Goal: Check status: Check status

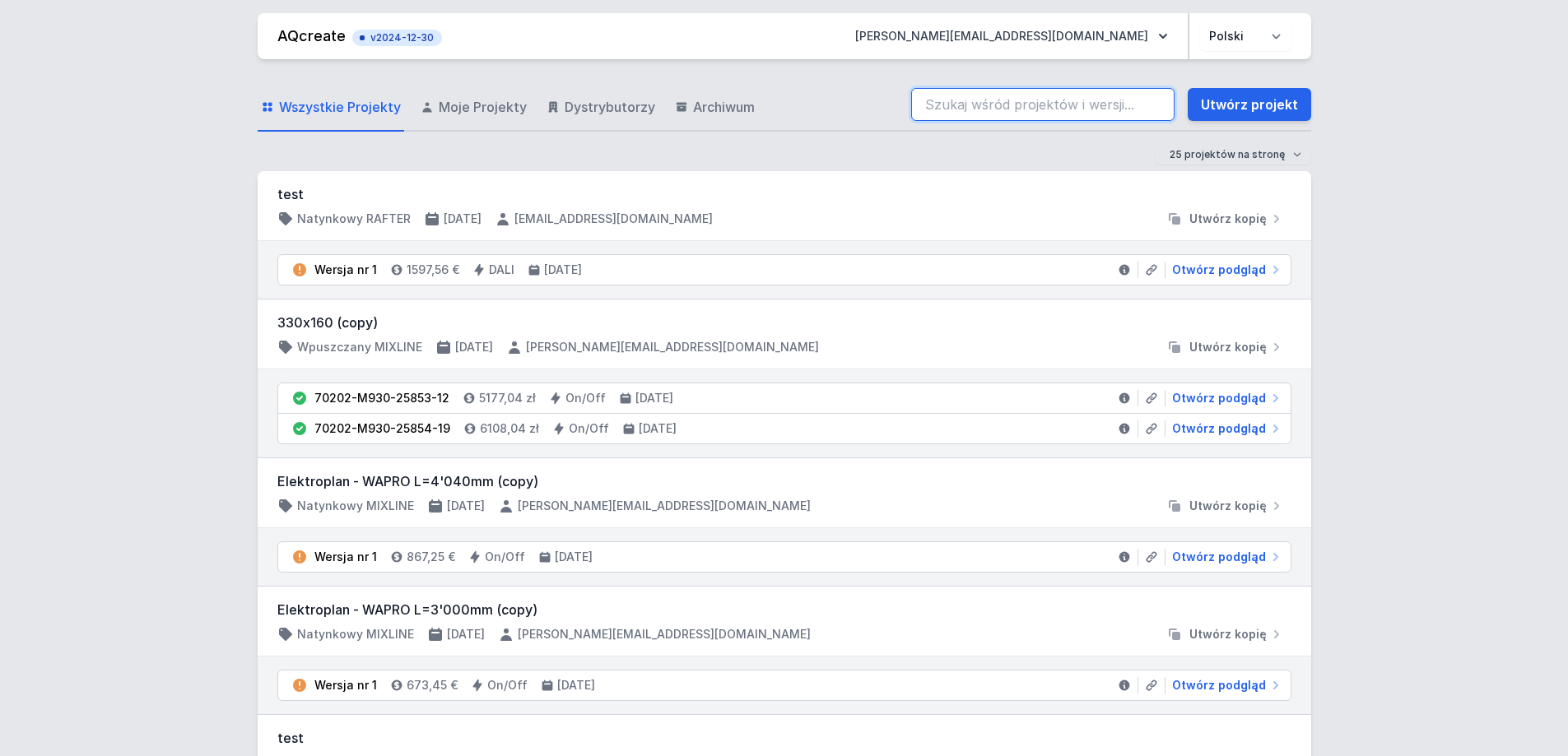
click at [1095, 96] on input "search" at bounding box center [1043, 104] width 263 height 33
click at [1039, 98] on input "search" at bounding box center [1043, 104] width 263 height 33
type input "70201-M940-25798-13"
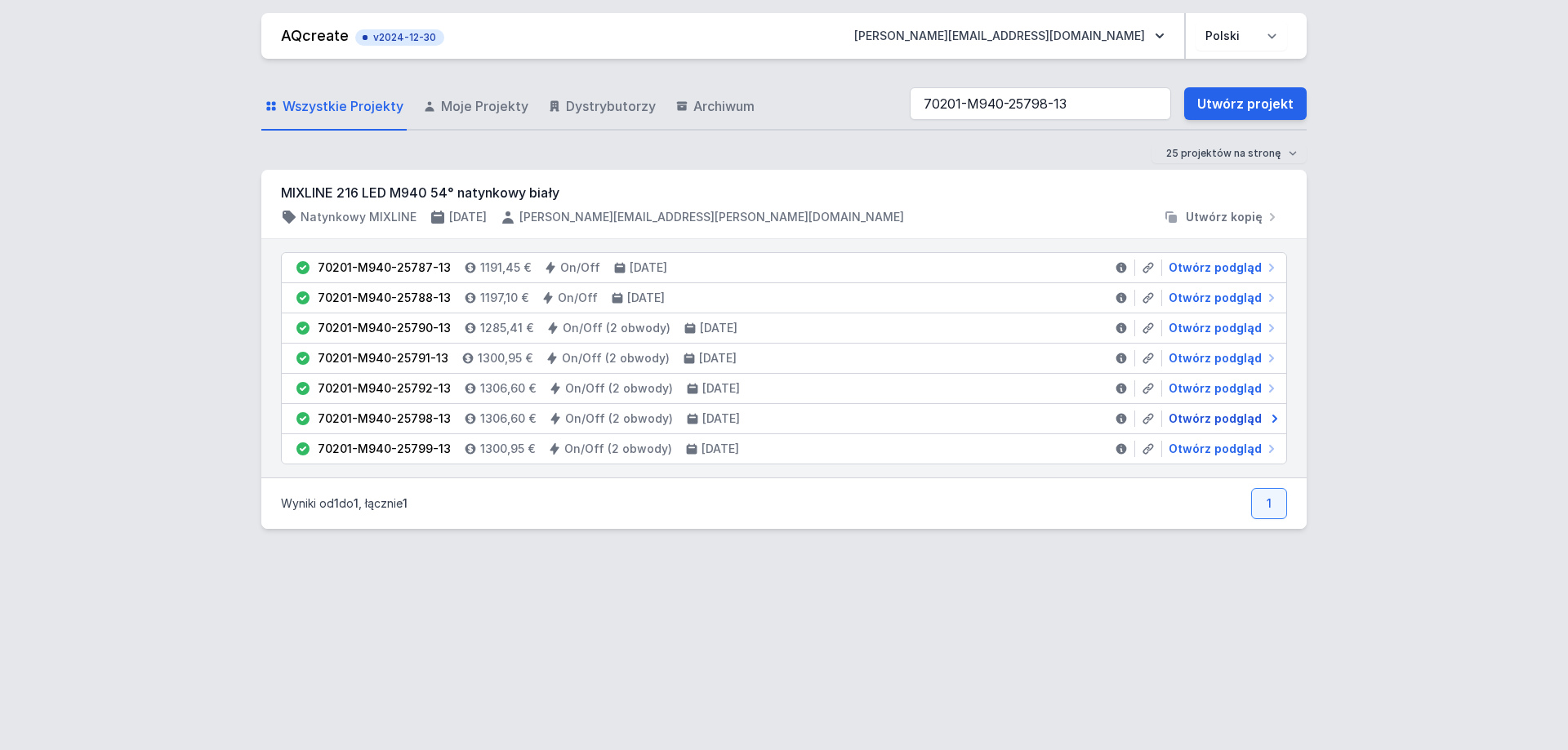
click at [1202, 410] on span "Otwórz podgląd" at bounding box center [1215, 419] width 93 height 17
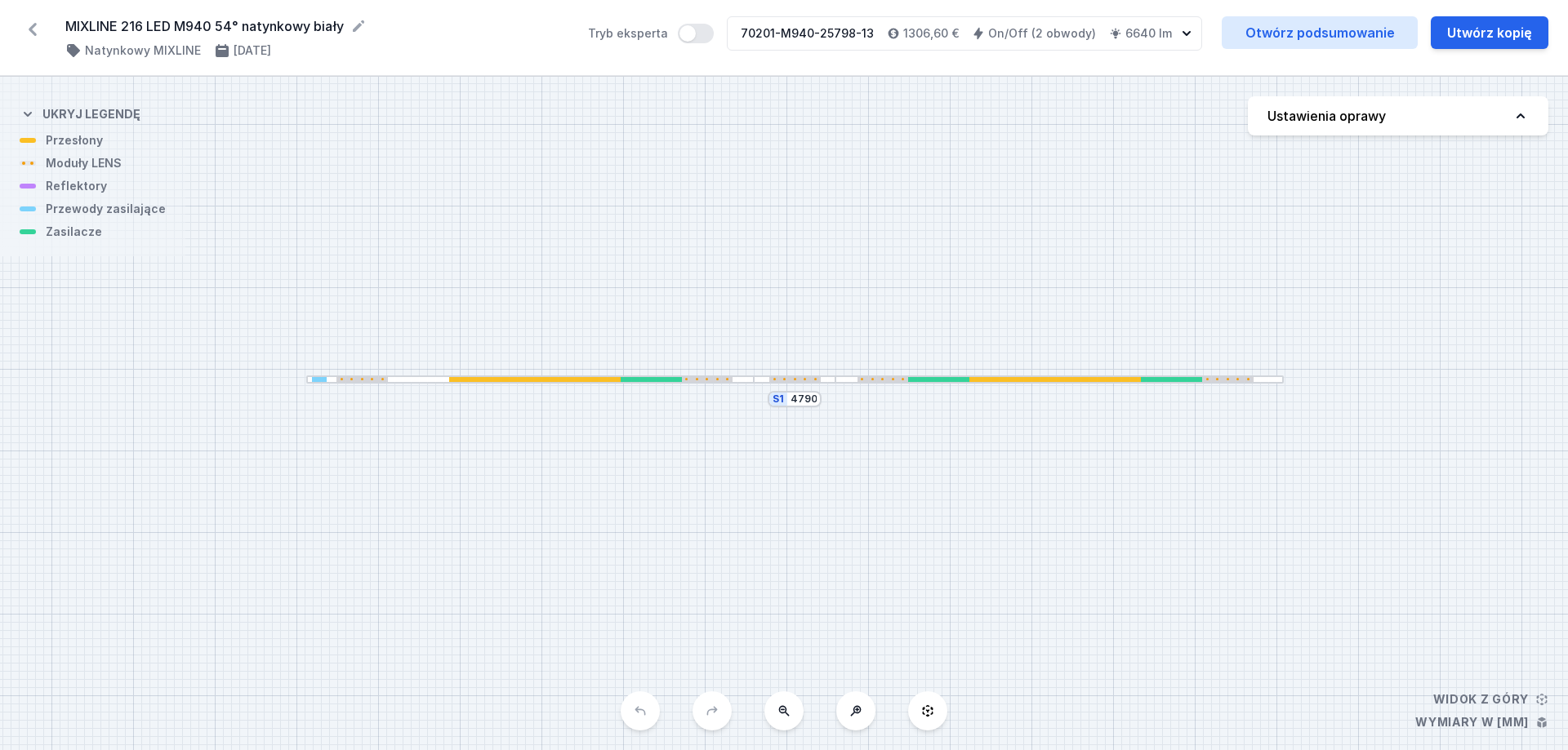
drag, startPoint x: 913, startPoint y: 346, endPoint x: 927, endPoint y: 310, distance: 38.6
click at [927, 310] on div "S1 4790" at bounding box center [784, 413] width 1568 height 674
click at [859, 713] on icon at bounding box center [856, 711] width 13 height 13
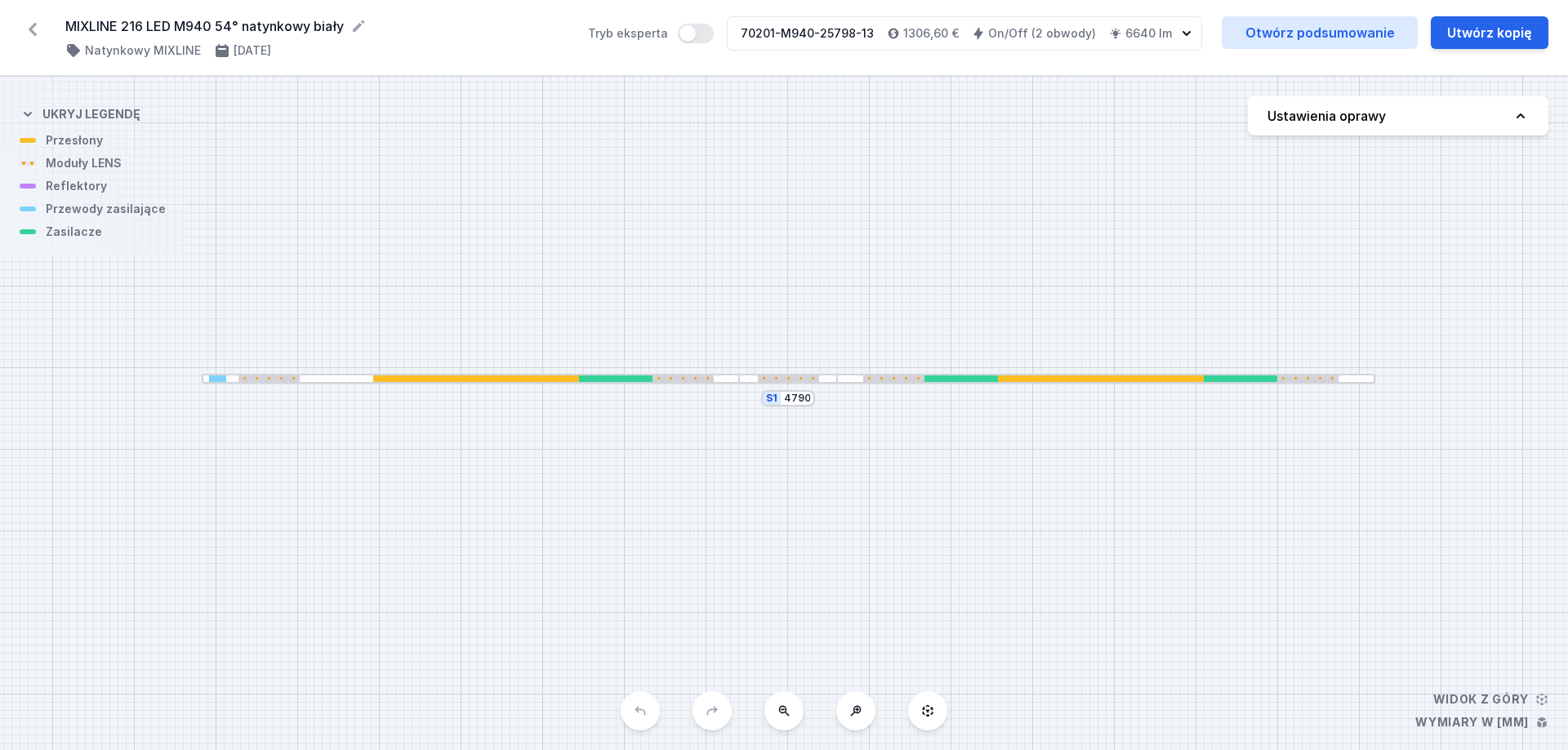
click at [859, 713] on icon at bounding box center [856, 711] width 13 height 13
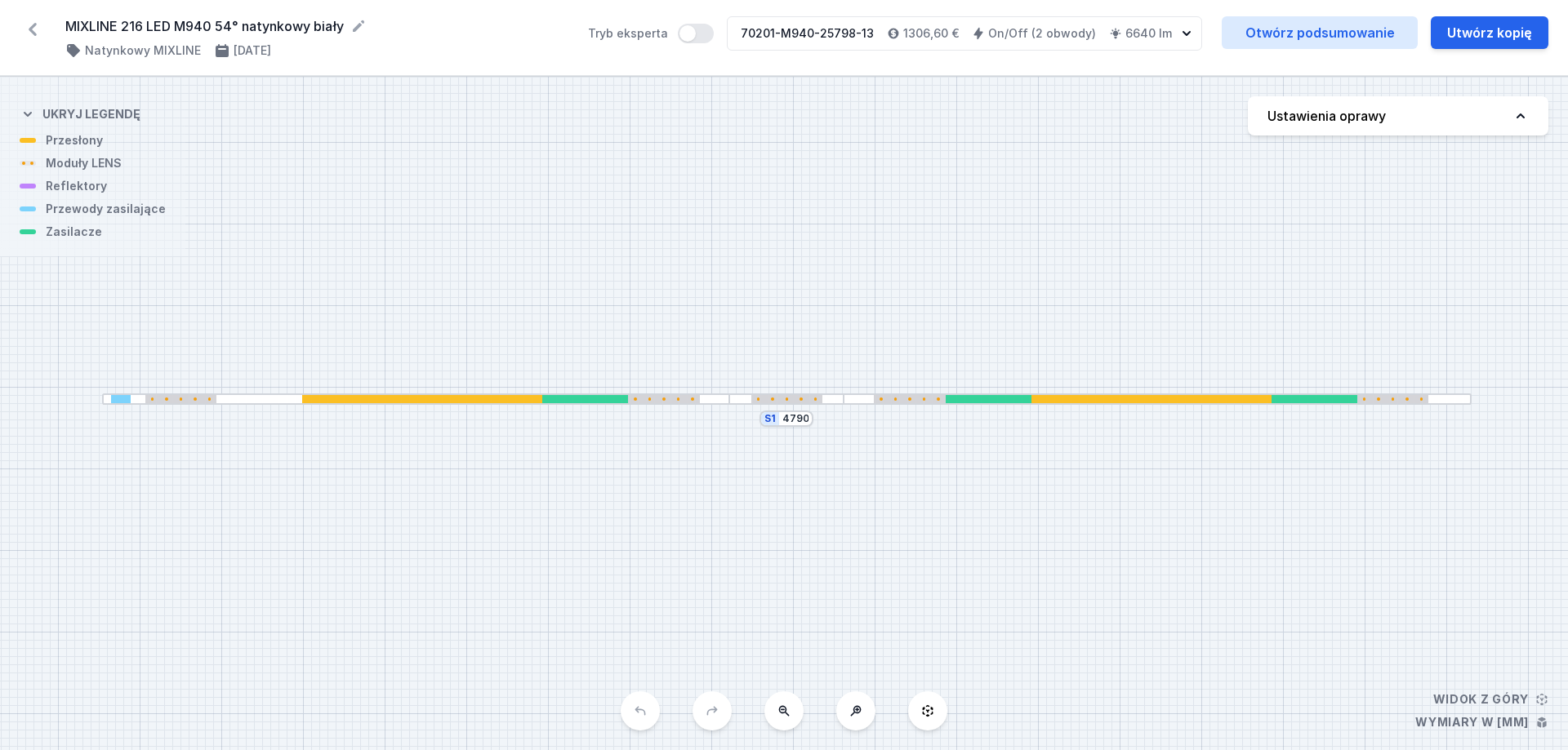
drag, startPoint x: 831, startPoint y: 571, endPoint x: 835, endPoint y: 584, distance: 13.6
click at [835, 584] on div "S1 4790" at bounding box center [784, 413] width 1568 height 674
click at [563, 566] on div "S1 4790" at bounding box center [784, 413] width 1568 height 674
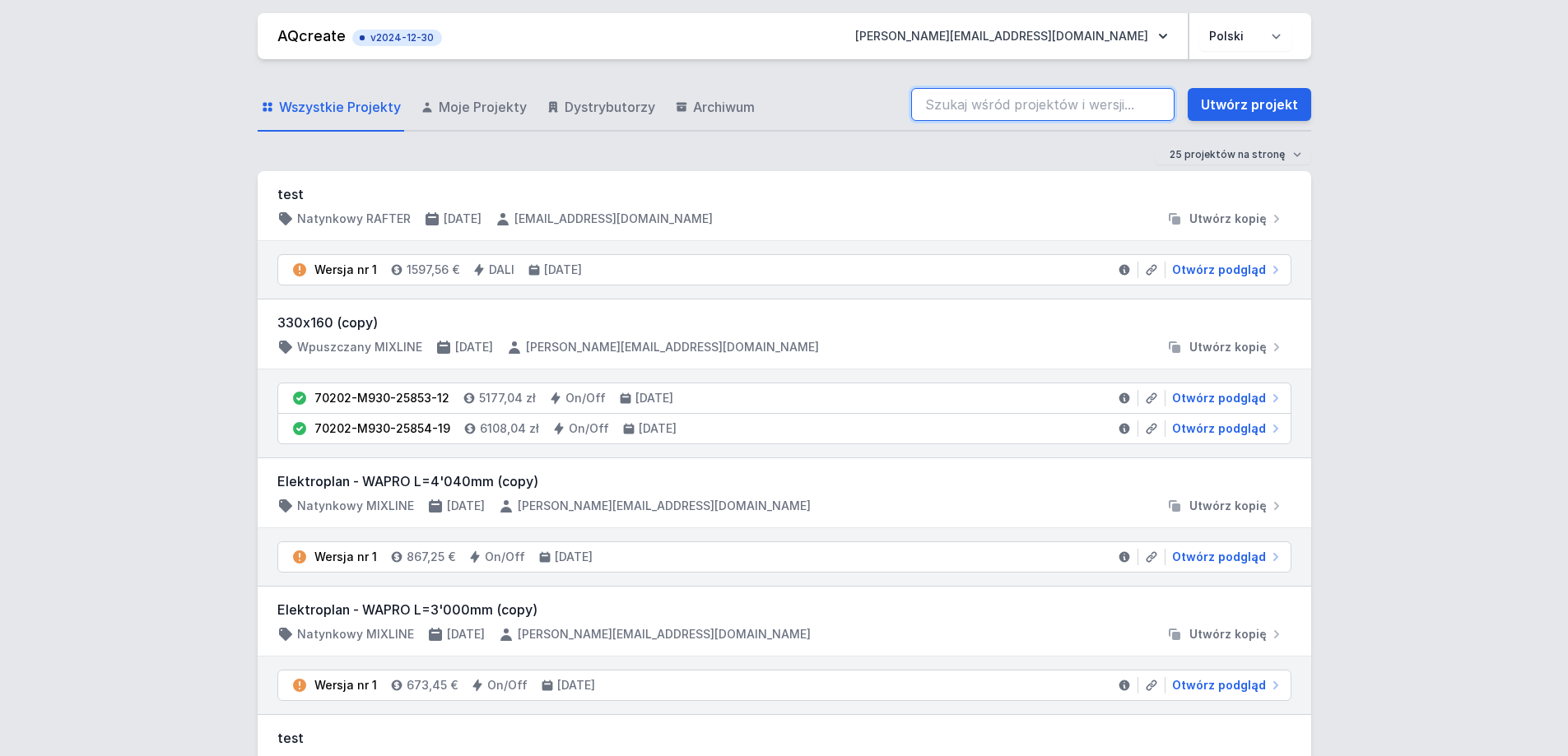
click at [1018, 107] on input "search" at bounding box center [1043, 104] width 263 height 33
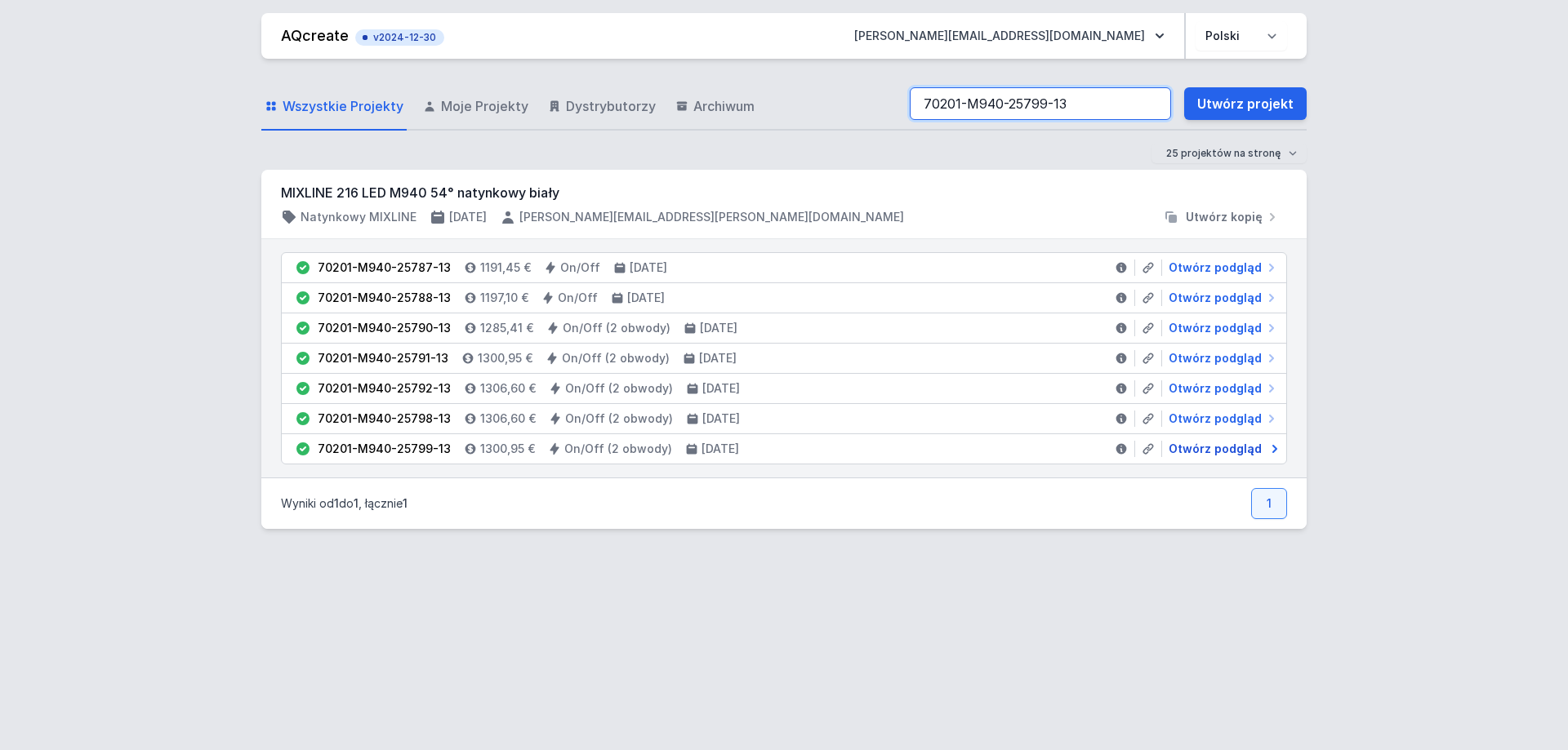
type input "70201-M940-25799-13"
click at [1228, 454] on span "Otwórz podgląd" at bounding box center [1215, 449] width 93 height 17
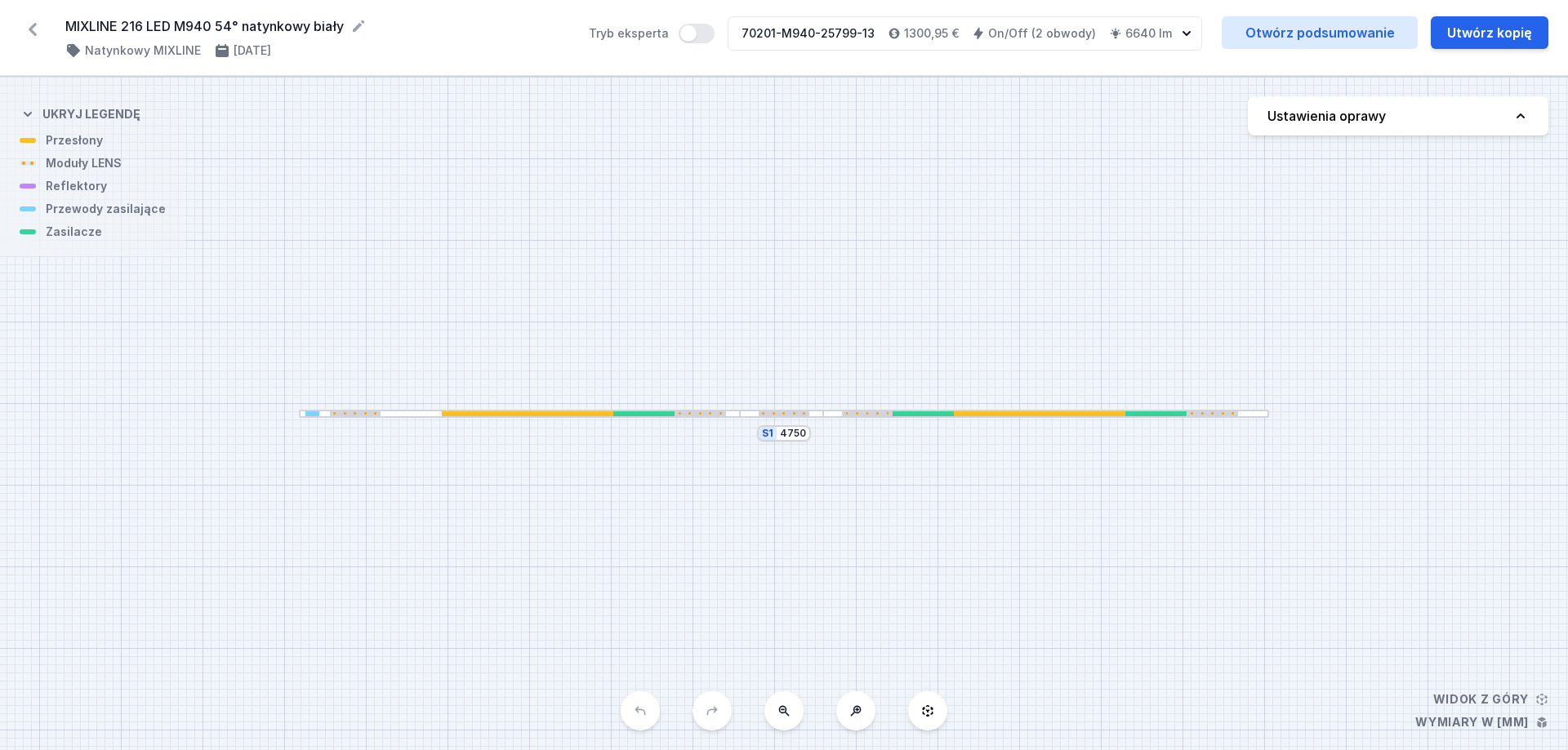
click at [759, 605] on div "S1 4750" at bounding box center [784, 413] width 1568 height 674
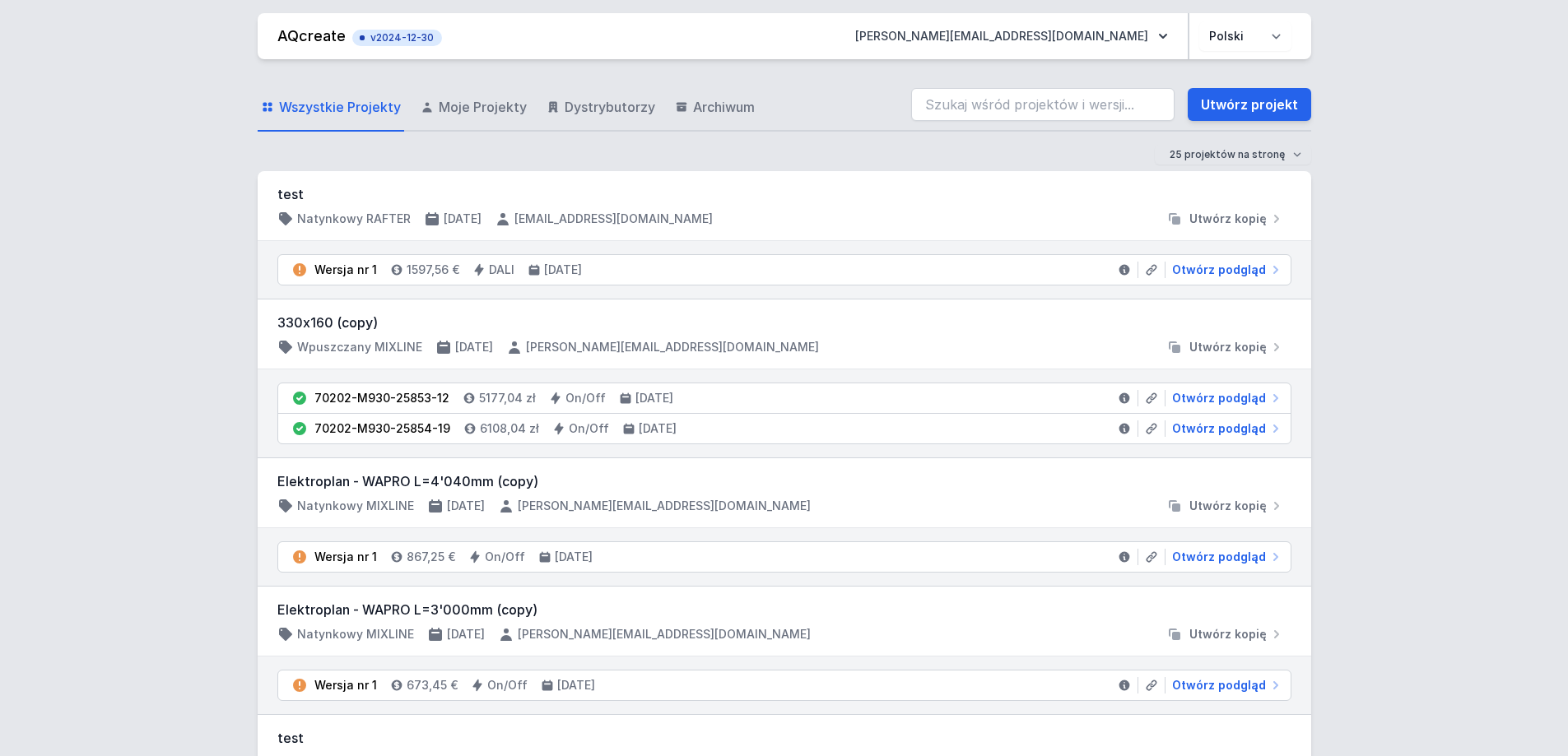
click at [957, 91] on div "Wszystkie Projekty Moje Projekty Dystrybutorzy Archiwum Utwórz projekt" at bounding box center [785, 105] width 1054 height 53
click at [975, 100] on input "search" at bounding box center [1043, 104] width 263 height 33
click at [1005, 109] on input "search" at bounding box center [1043, 104] width 263 height 33
type input "71214-M930-25242-12"
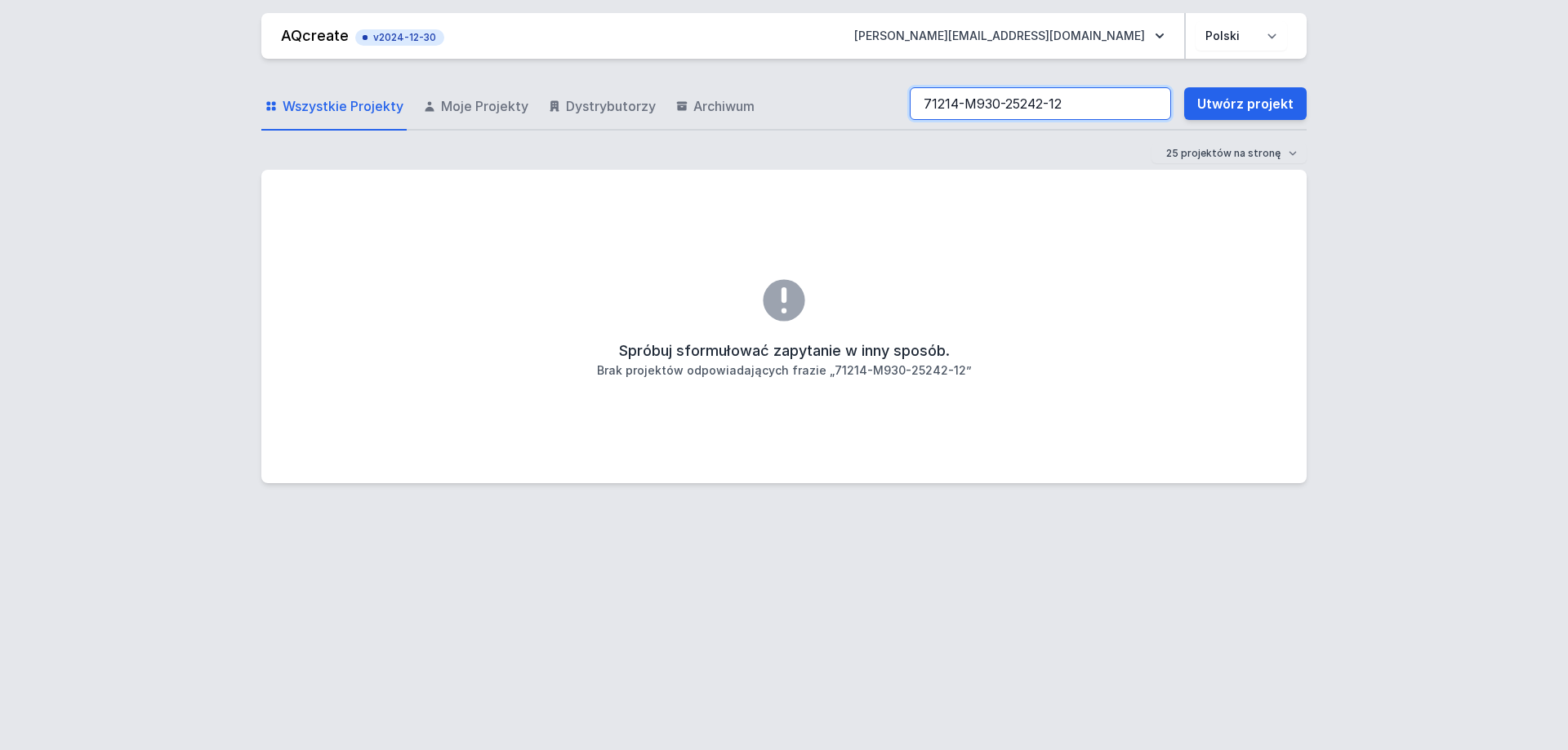
click at [1087, 112] on input "71214-M930-25242-12" at bounding box center [1040, 103] width 261 height 32
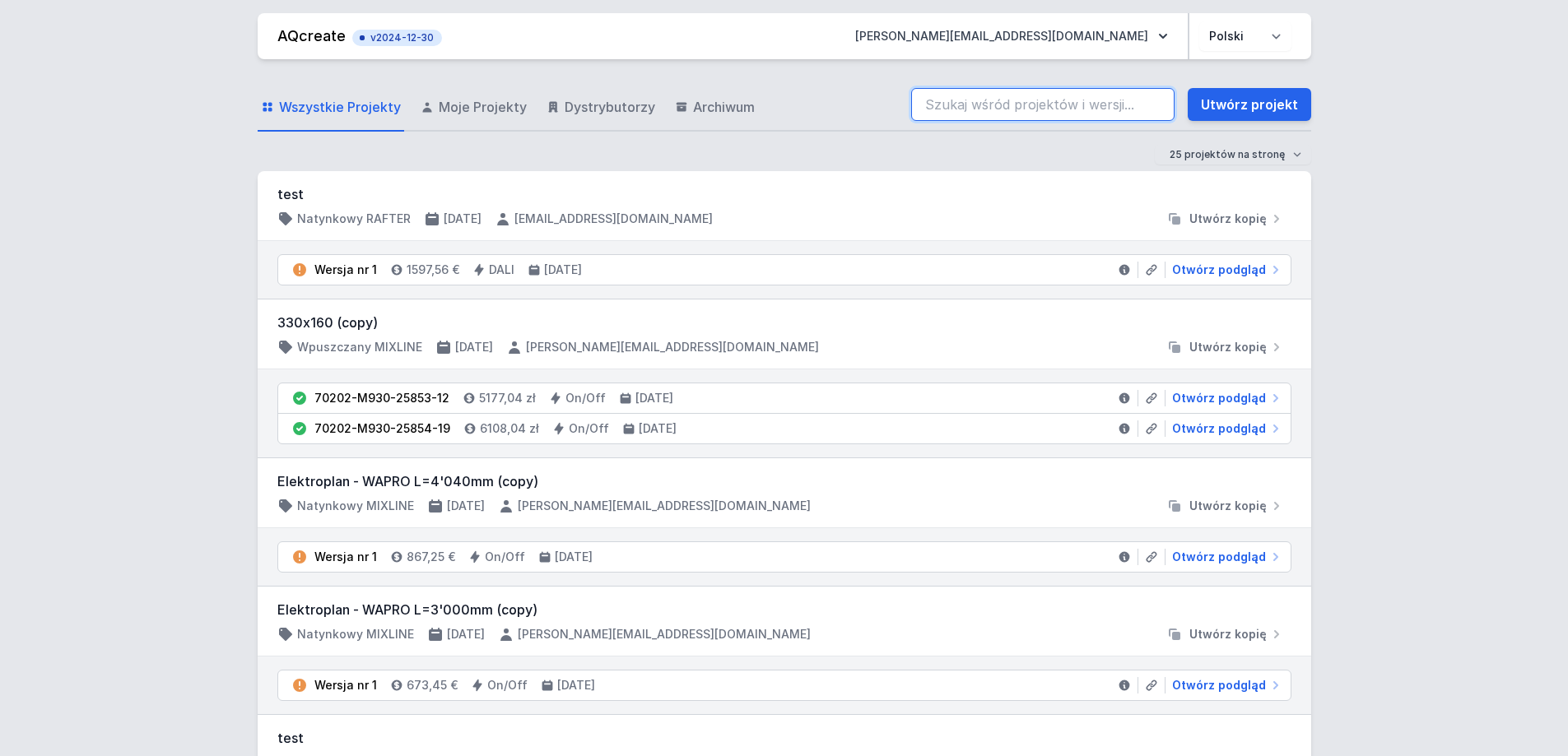
click at [1001, 93] on input "search" at bounding box center [1043, 104] width 263 height 33
type input "71214-M930-24590-12"
click at [1088, 110] on input "71214-M930-24590-12" at bounding box center [1043, 104] width 263 height 33
